Goal: Information Seeking & Learning: Learn about a topic

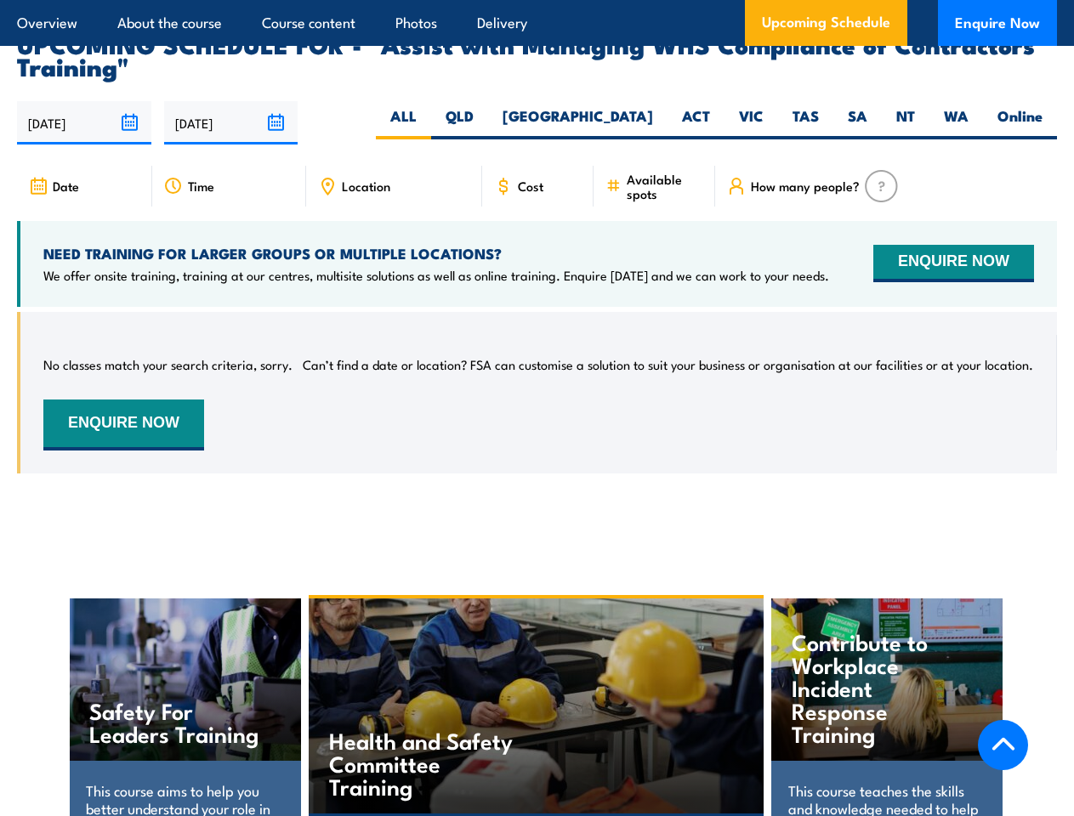
scroll to position [2658, 0]
click at [536, 0] on article "Overview About the course Course content Photos Delivery Upcoming Schedule Enqu…" at bounding box center [537, 23] width 1040 height 46
click at [84, 101] on input "[DATE]" at bounding box center [84, 122] width 134 height 43
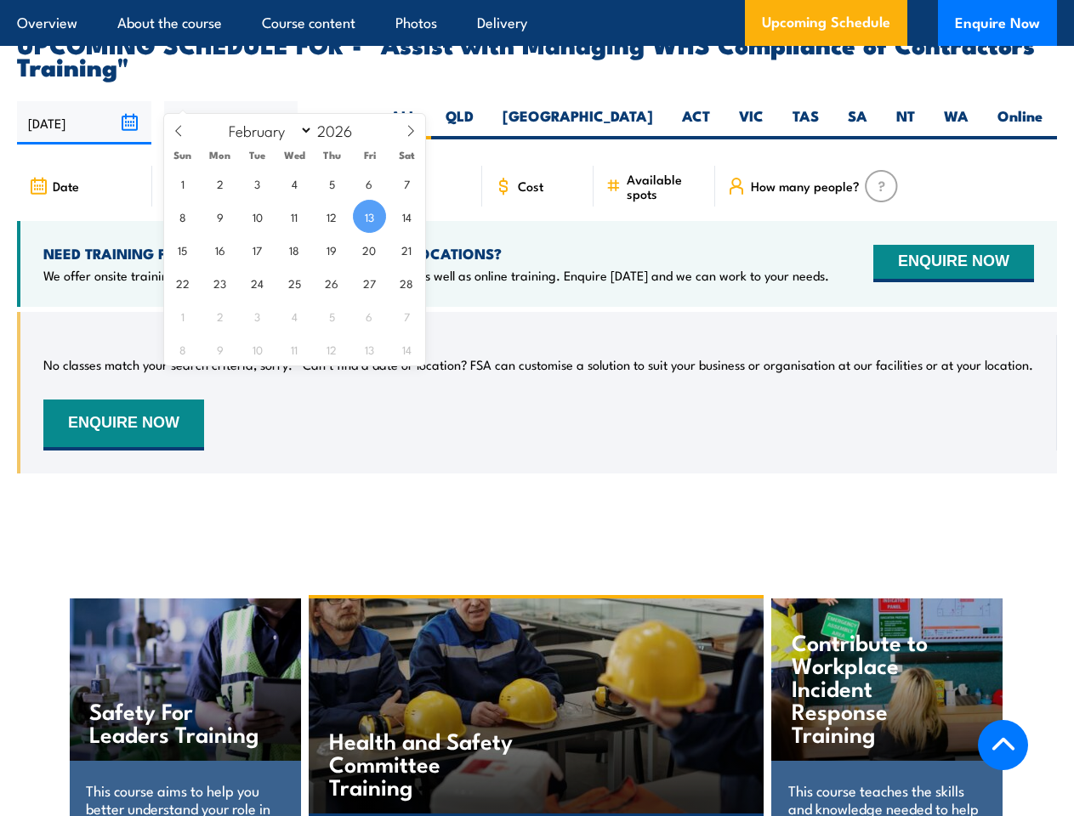
click at [231, 101] on input "[DATE]" at bounding box center [231, 122] width 134 height 43
click at [537, 689] on div "Health and Safety Committee Training" at bounding box center [537, 705] width 456 height 215
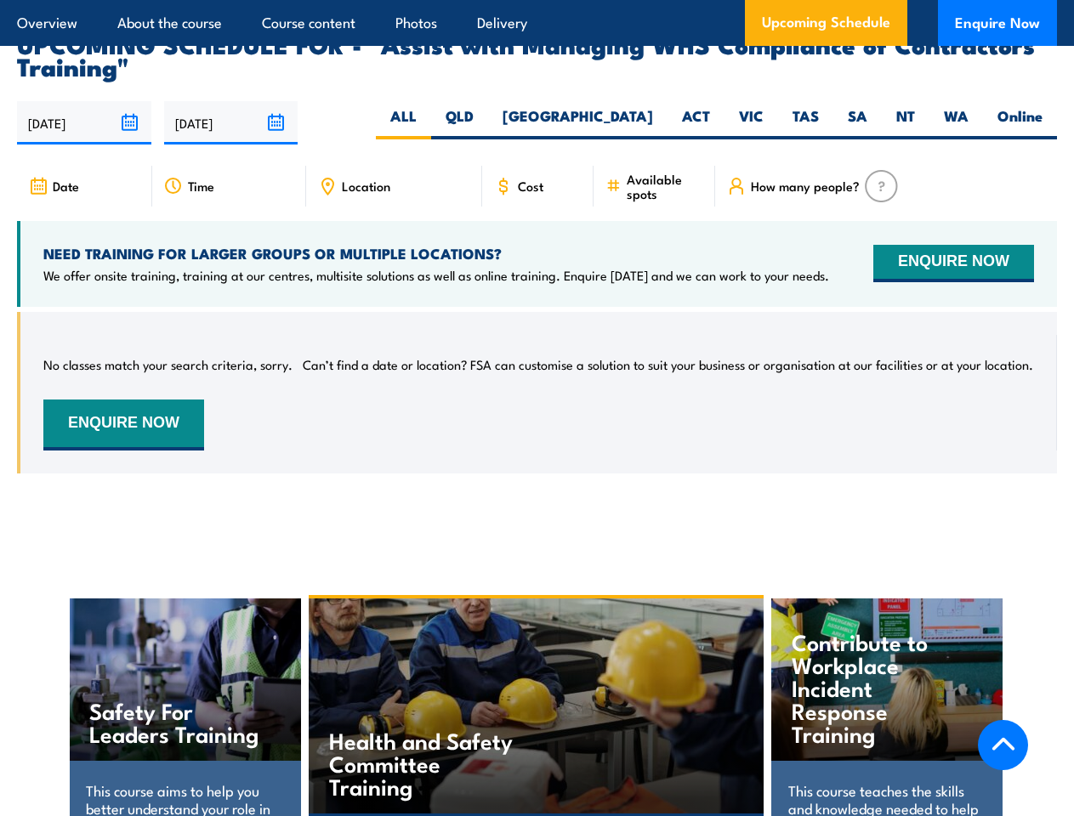
click at [536, 691] on div "Health and Safety Committee Training" at bounding box center [537, 705] width 456 height 215
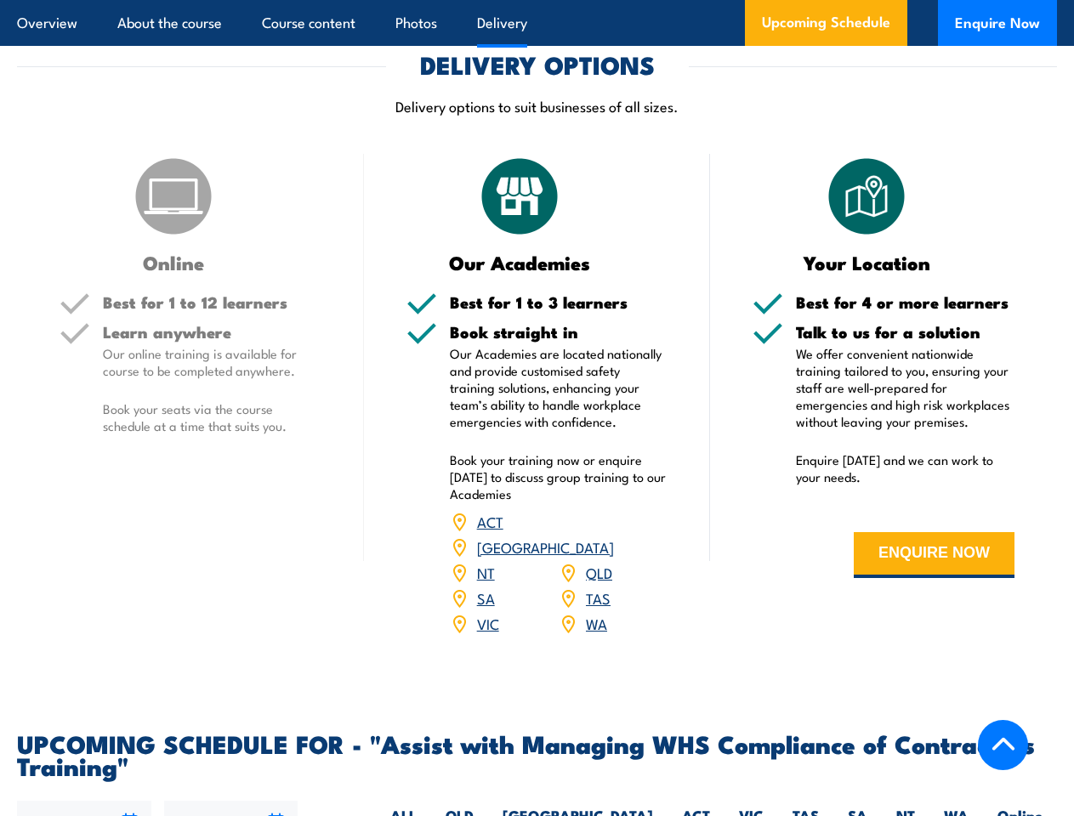
click at [536, 0] on article "Overview About the course Course content Photos Delivery Upcoming Schedule Enqu…" at bounding box center [537, 23] width 1040 height 46
click at [84, 801] on input "[DATE]" at bounding box center [84, 822] width 134 height 43
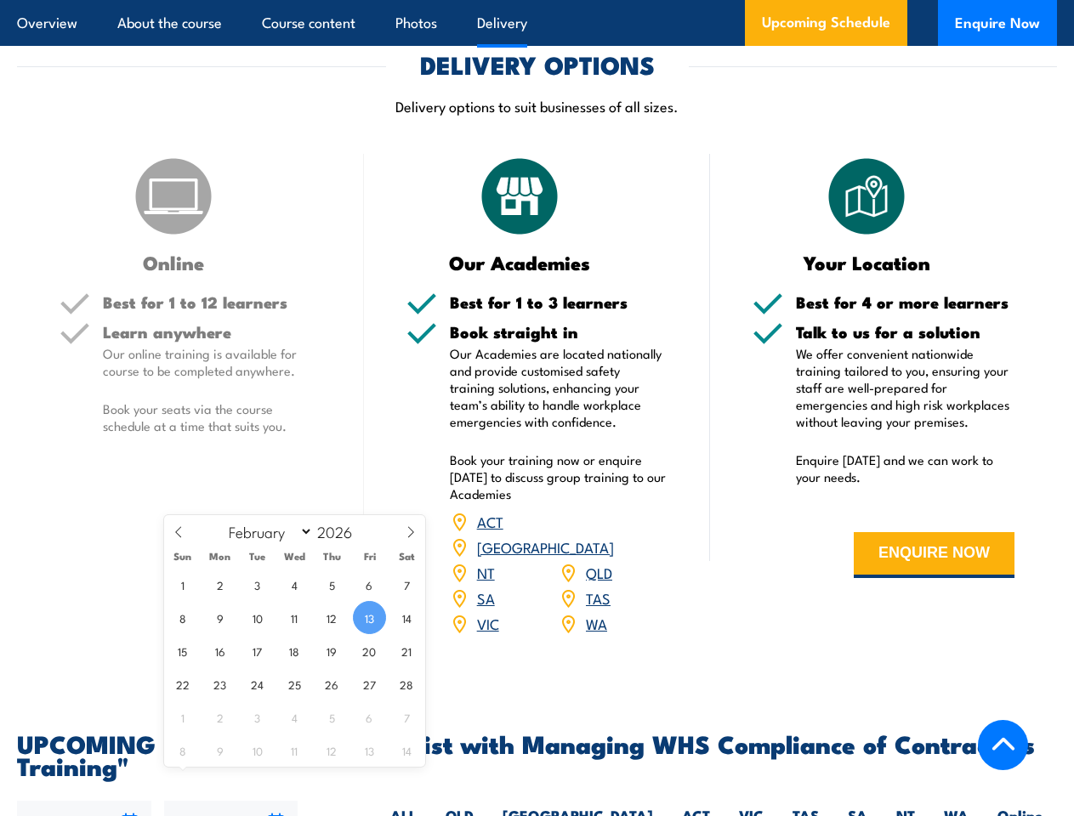
click at [231, 801] on input "[DATE]" at bounding box center [231, 822] width 134 height 43
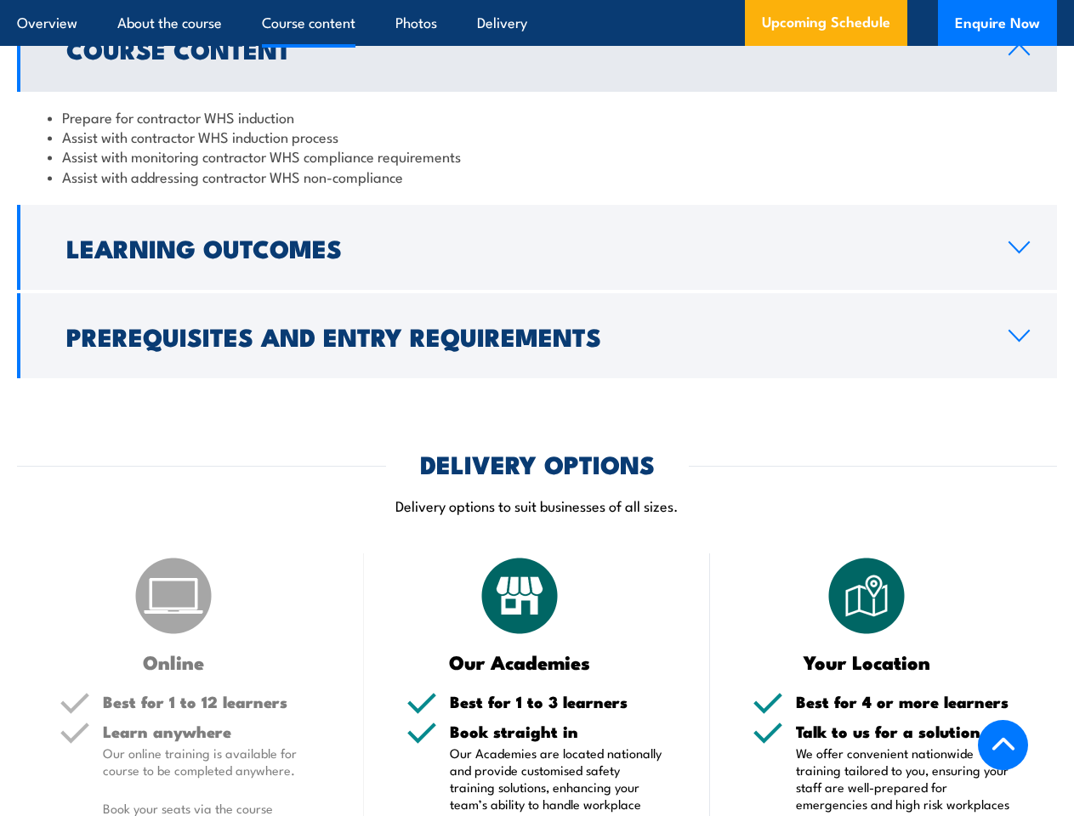
click at [536, 0] on article "Overview About the course Course content Photos Delivery Upcoming Schedule Enqu…" at bounding box center [537, 23] width 1040 height 46
click at [536, 241] on h2 "Learning Outcomes" at bounding box center [523, 247] width 915 height 22
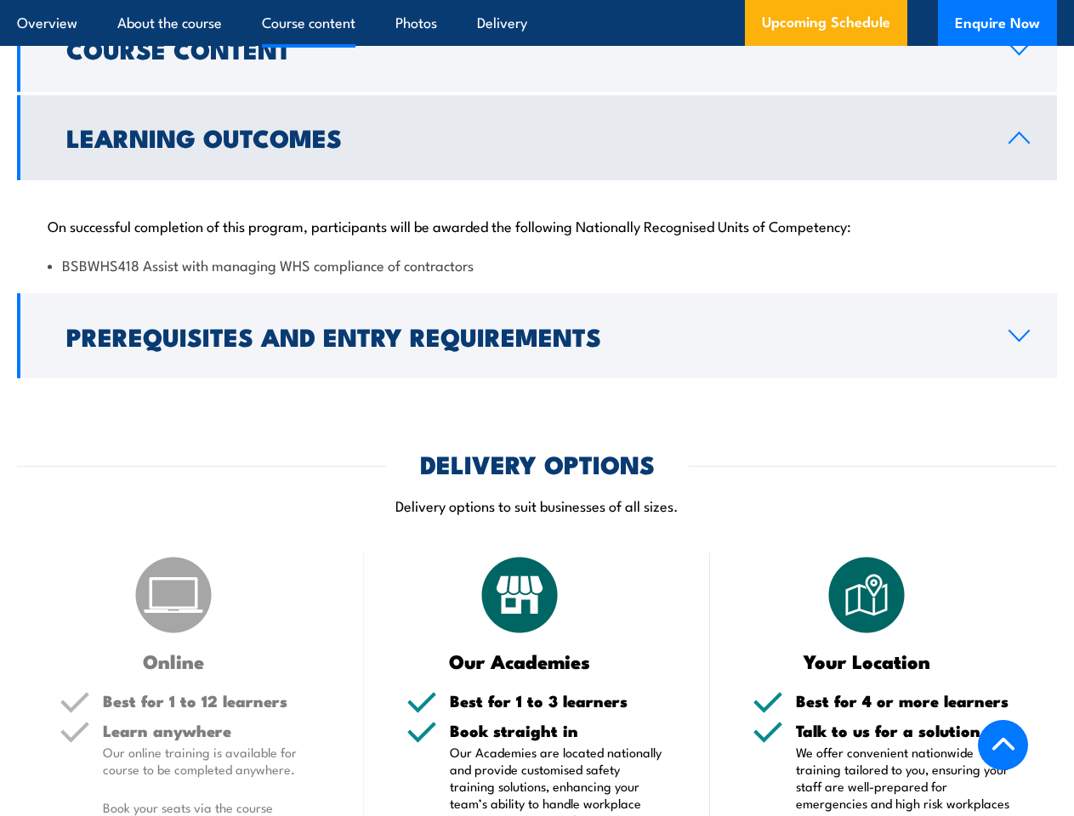
click at [536, 330] on h2 "Prerequisites and Entry Requirements" at bounding box center [523, 336] width 915 height 22
